Goal: Information Seeking & Learning: Compare options

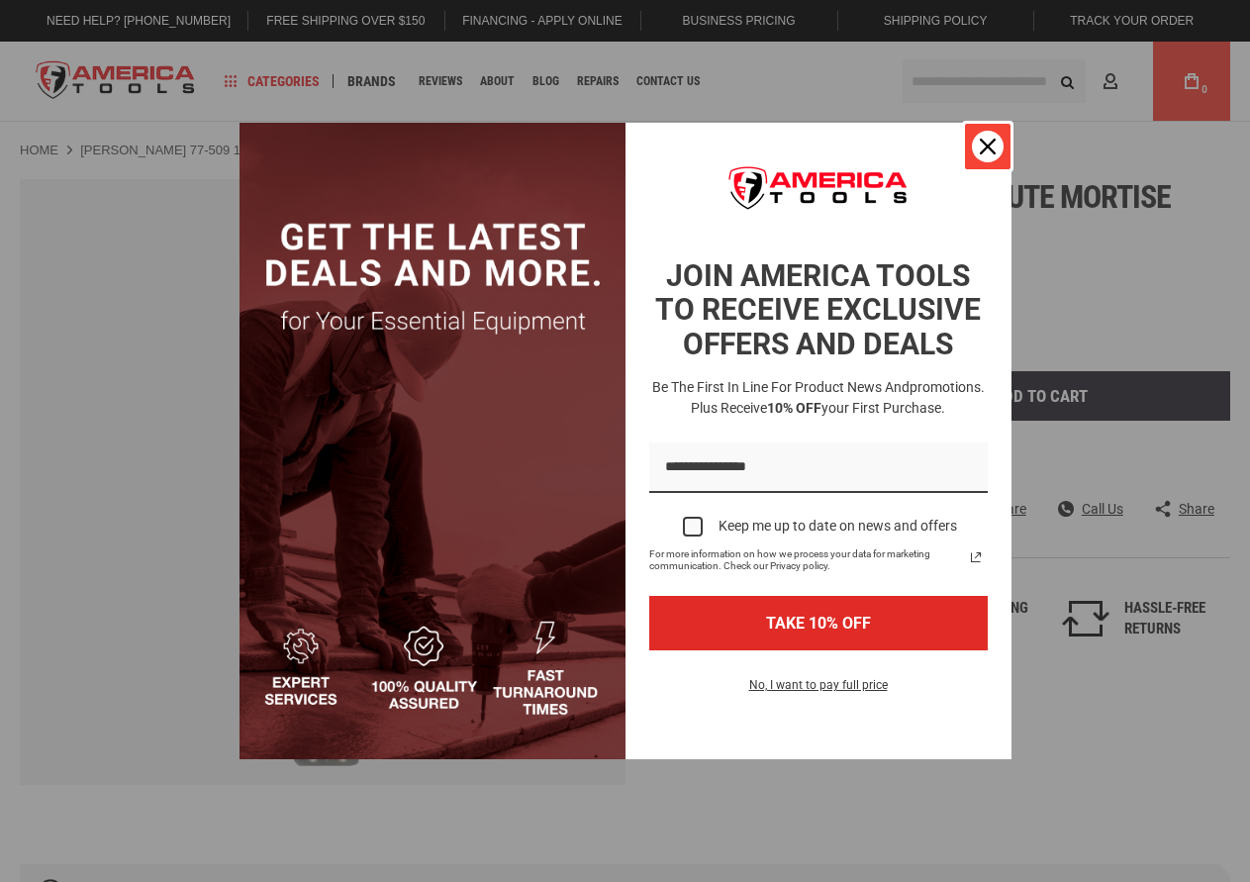
click at [993, 151] on icon "close icon" at bounding box center [988, 147] width 16 height 16
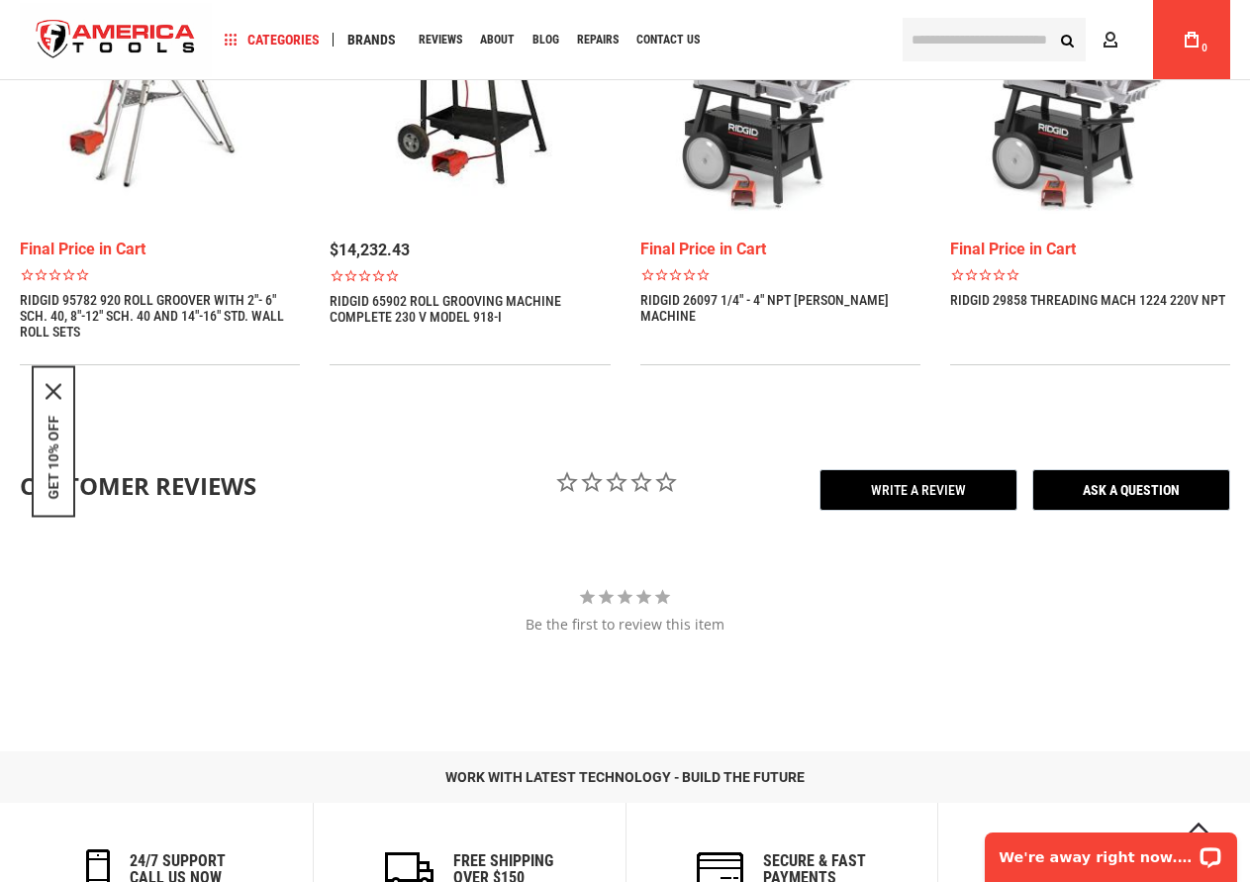
scroll to position [1584, 0]
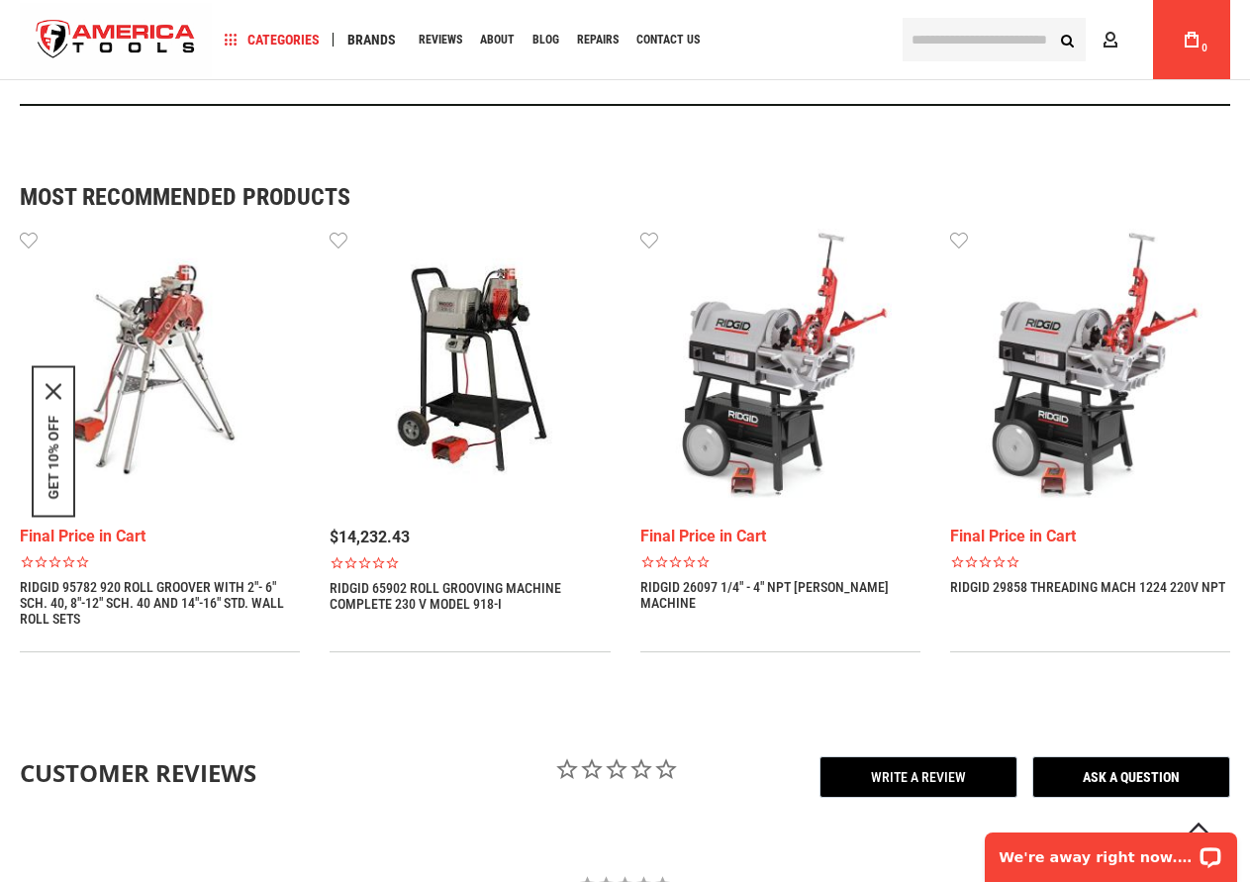
click at [463, 318] on img at bounding box center [470, 369] width 280 height 280
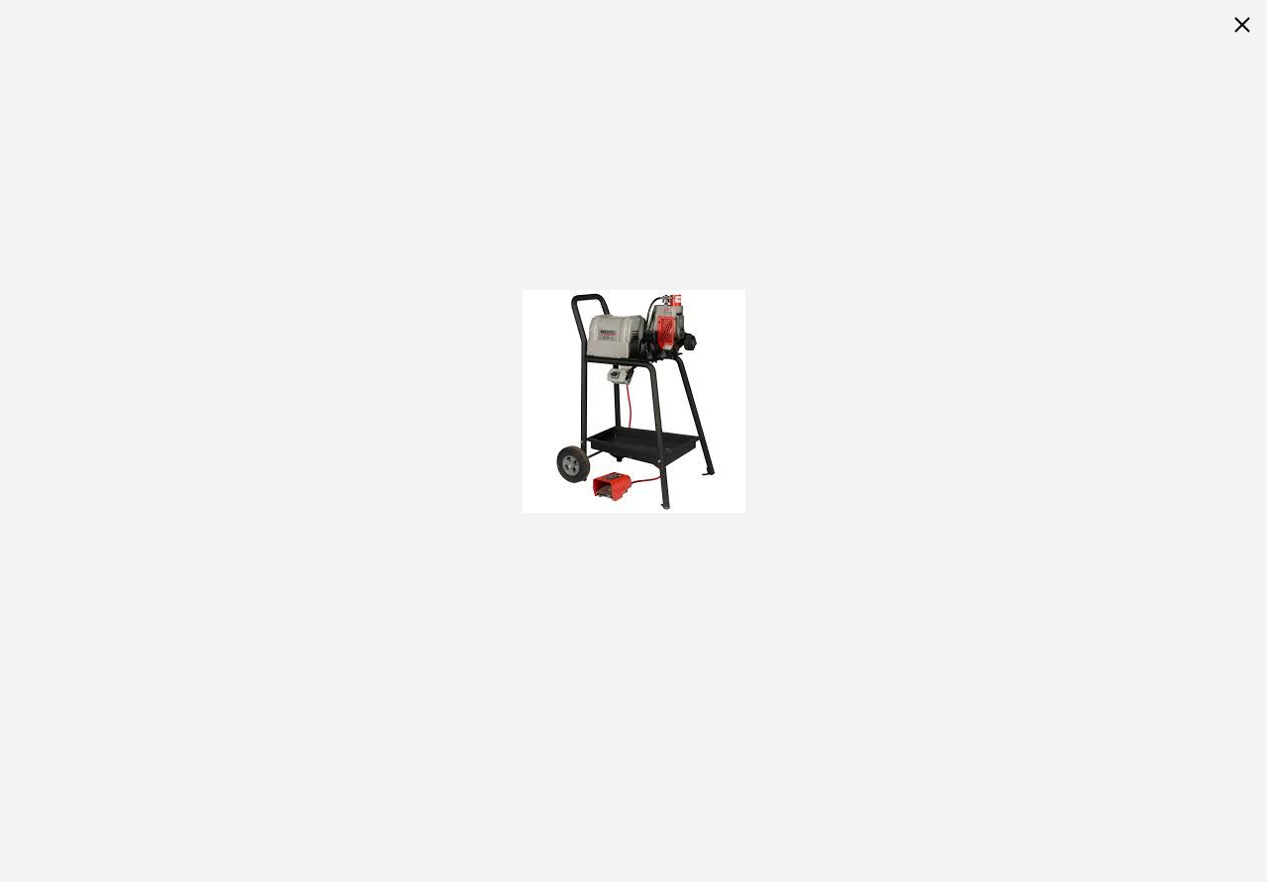
click at [672, 349] on img at bounding box center [634, 401] width 223 height 223
